Goal: Information Seeking & Learning: Learn about a topic

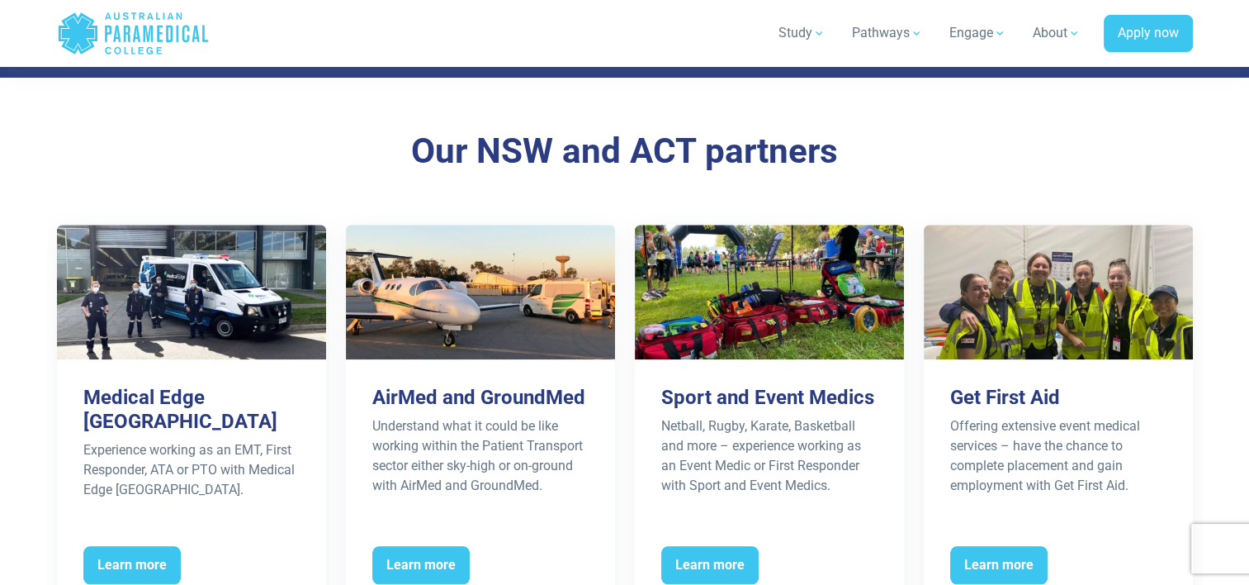
scroll to position [1486, 0]
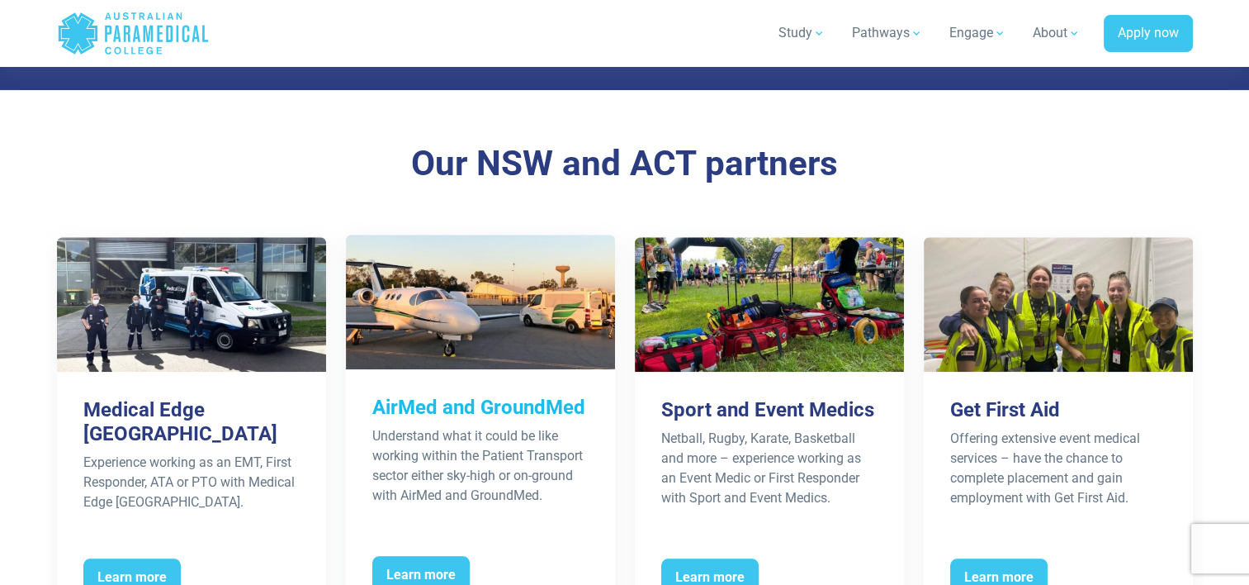
click at [472, 396] on h3 "AirMed and GroundMed" at bounding box center [480, 408] width 216 height 24
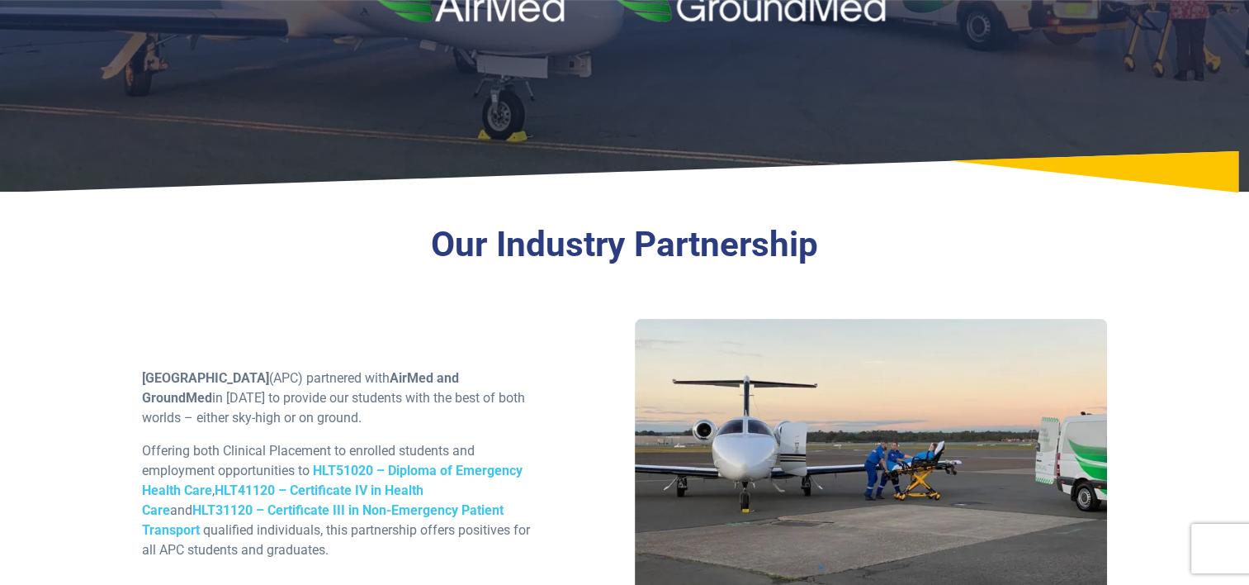
scroll to position [330, 0]
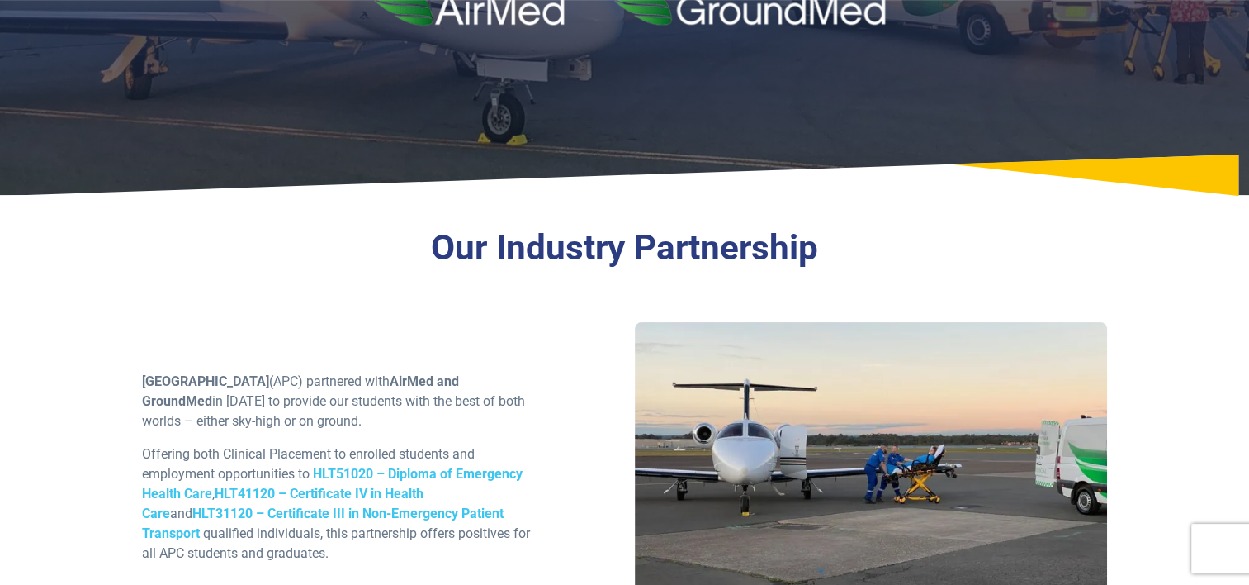
drag, startPoint x: 701, startPoint y: 432, endPoint x: 710, endPoint y: 453, distance: 23.3
click at [710, 453] on div at bounding box center [871, 467] width 473 height 291
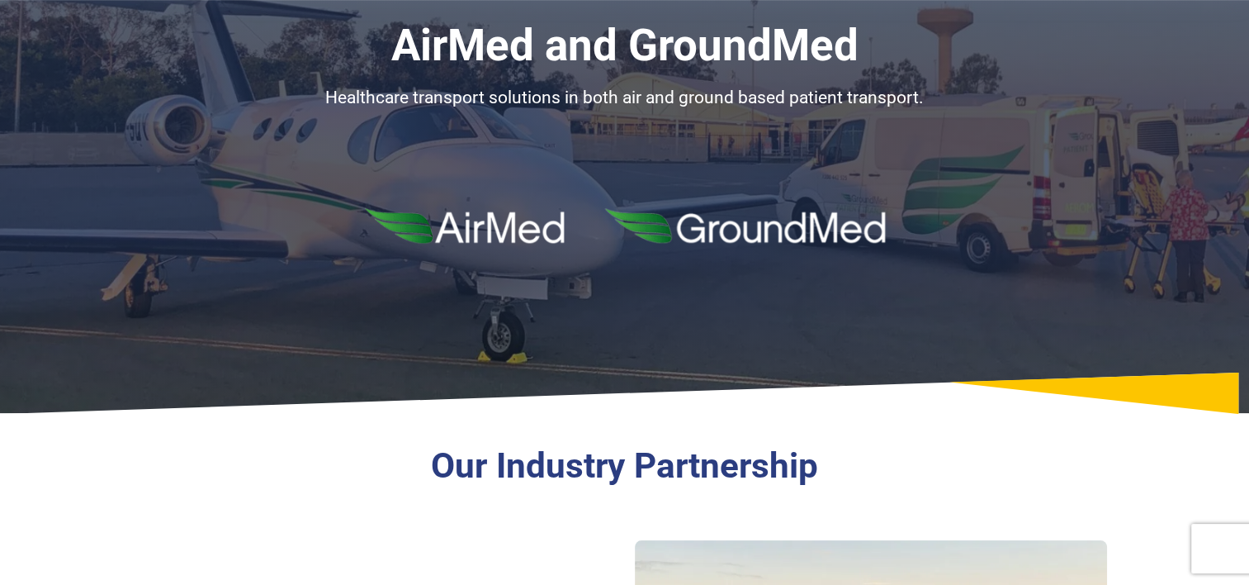
scroll to position [0, 0]
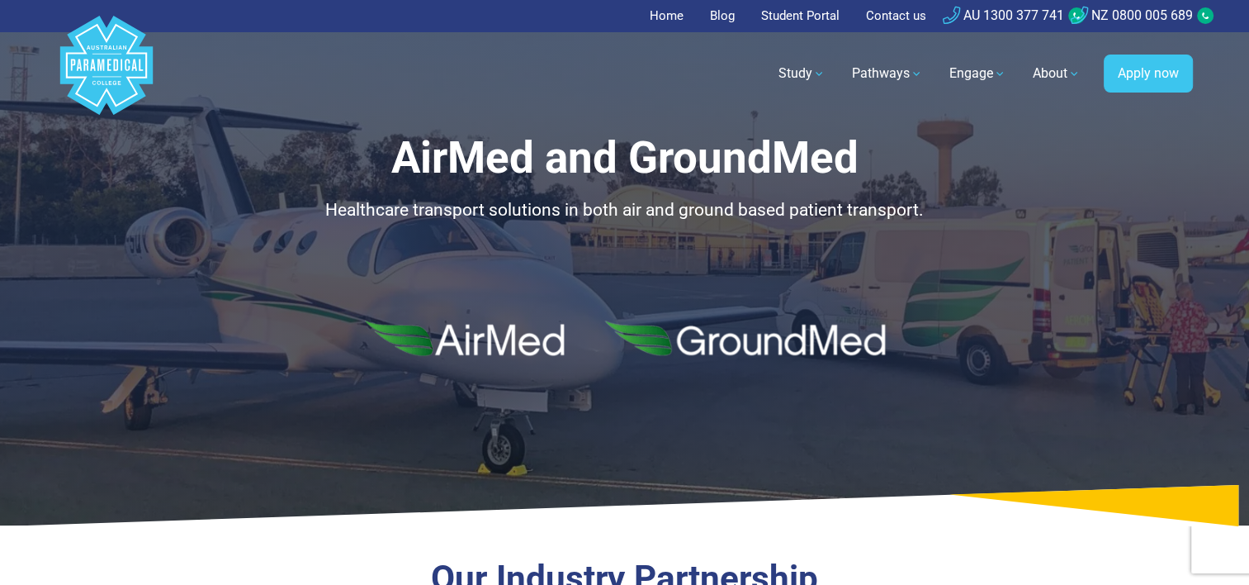
click at [822, 161] on h1 "AirMed and GroundMed" at bounding box center [625, 158] width 966 height 52
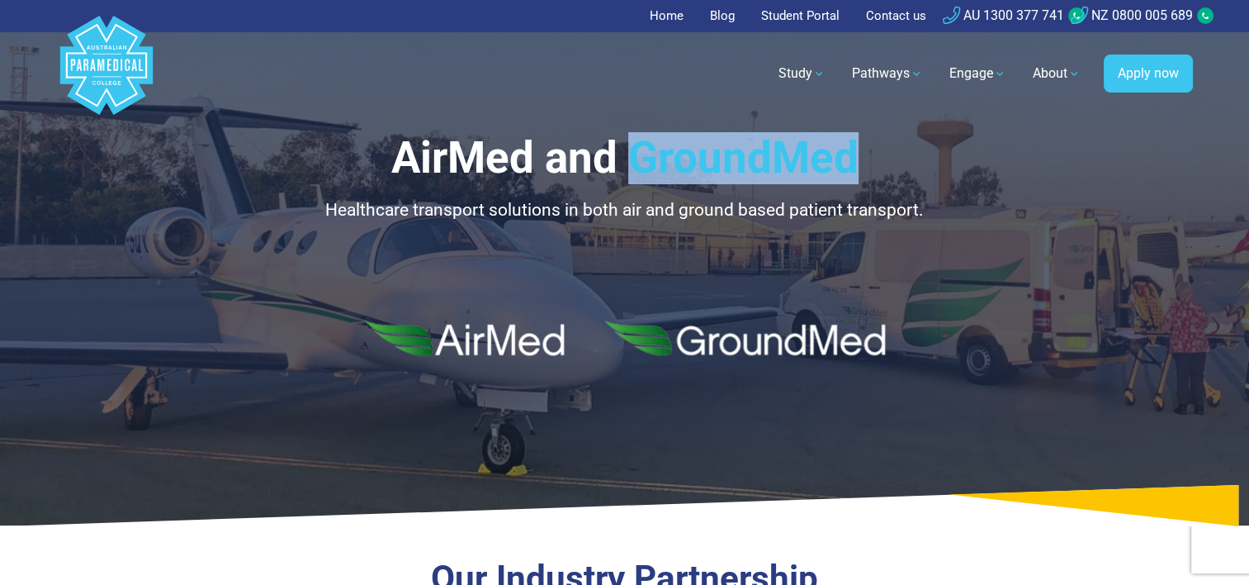
click at [822, 161] on h1 "AirMed and GroundMed" at bounding box center [625, 158] width 966 height 52
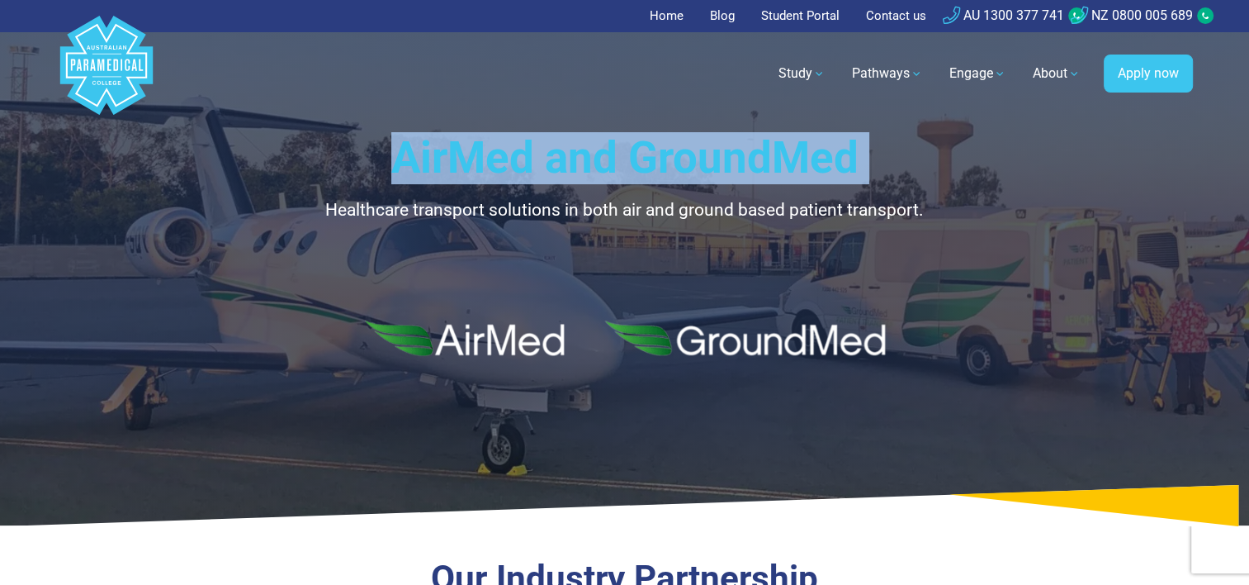
click at [822, 161] on h1 "AirMed and GroundMed" at bounding box center [625, 158] width 966 height 52
copy div "AirMed and GroundMed"
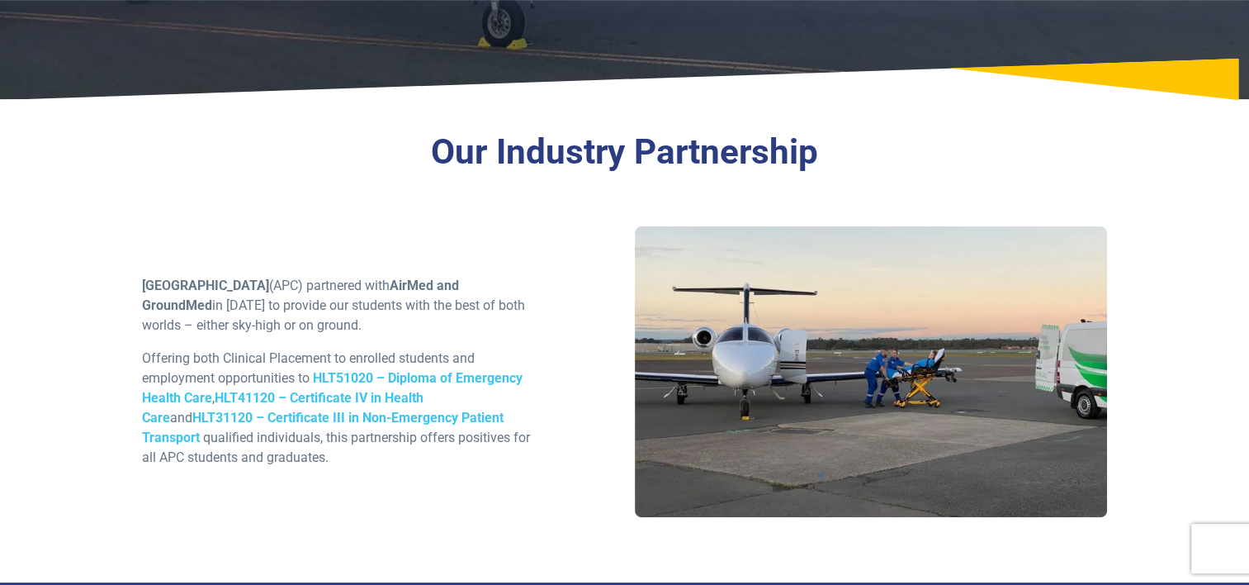
scroll to position [330, 0]
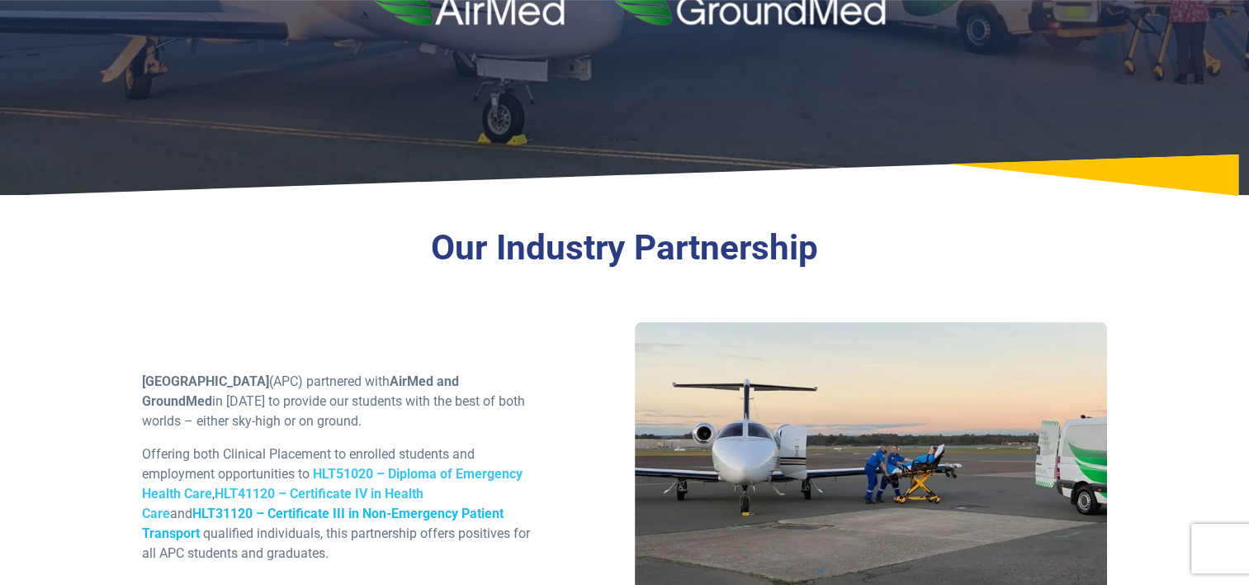
click at [355, 512] on link "HLT31120 – Certificate III in Non-Emergency Patient Transport" at bounding box center [323, 523] width 362 height 36
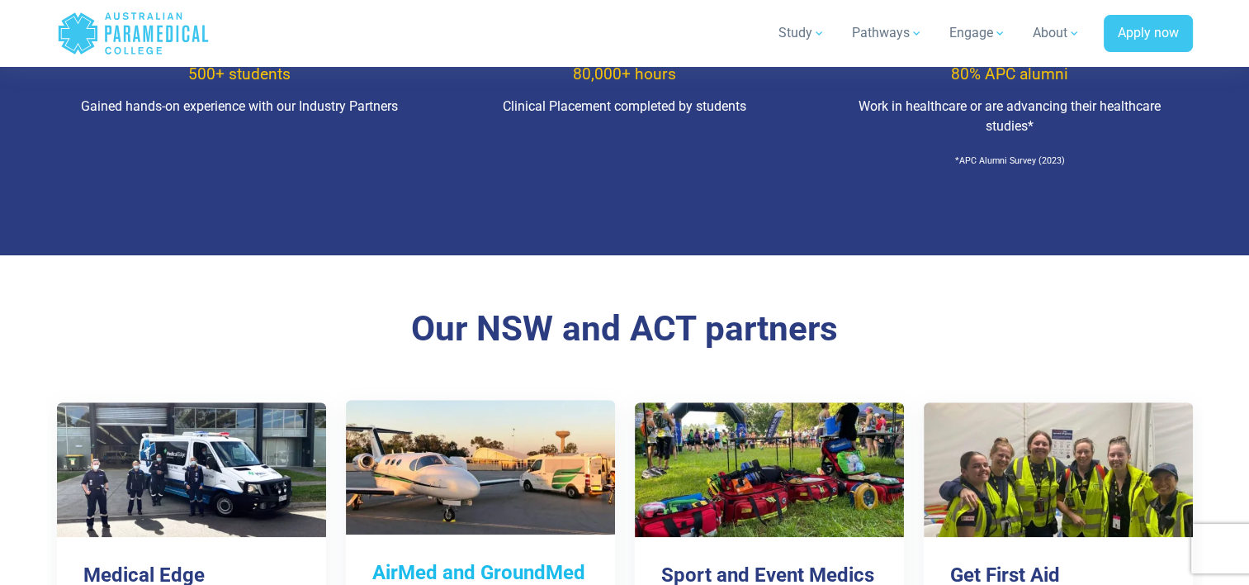
scroll to position [1239, 0]
